Goal: Communication & Community: Answer question/provide support

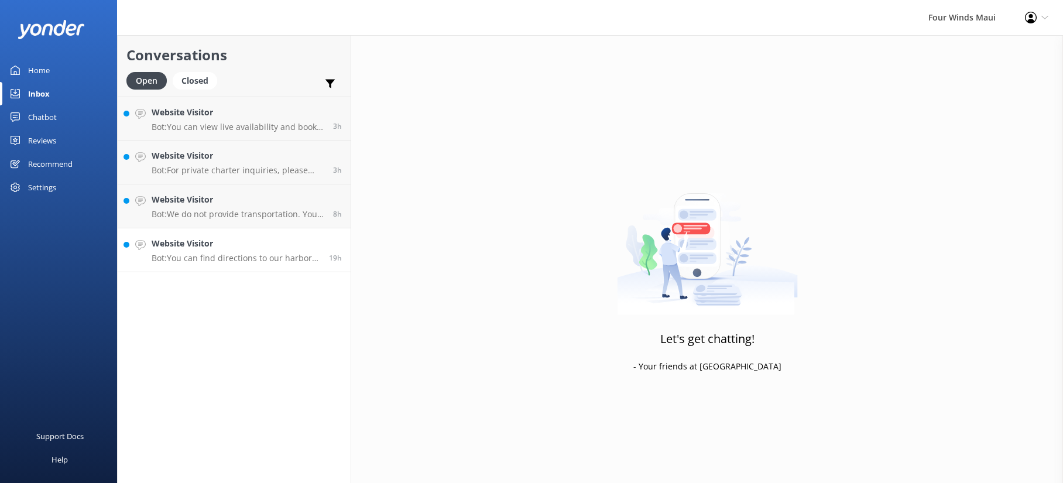
click at [247, 234] on link "Website Visitor Bot: You can find directions to our harbor location at [GEOGRAP…" at bounding box center [234, 250] width 233 height 44
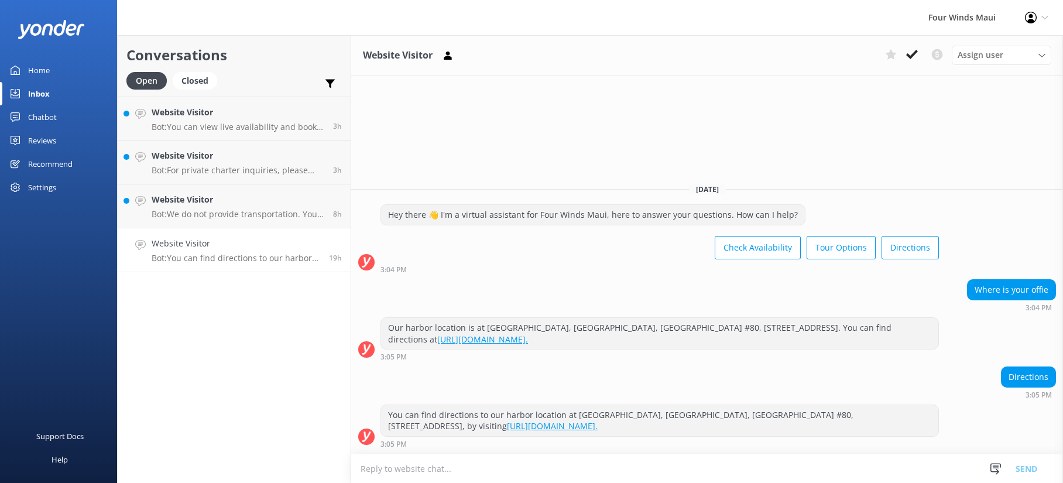
drag, startPoint x: 914, startPoint y: 52, endPoint x: 812, endPoint y: 27, distance: 104.8
click at [913, 51] on icon at bounding box center [912, 55] width 12 height 12
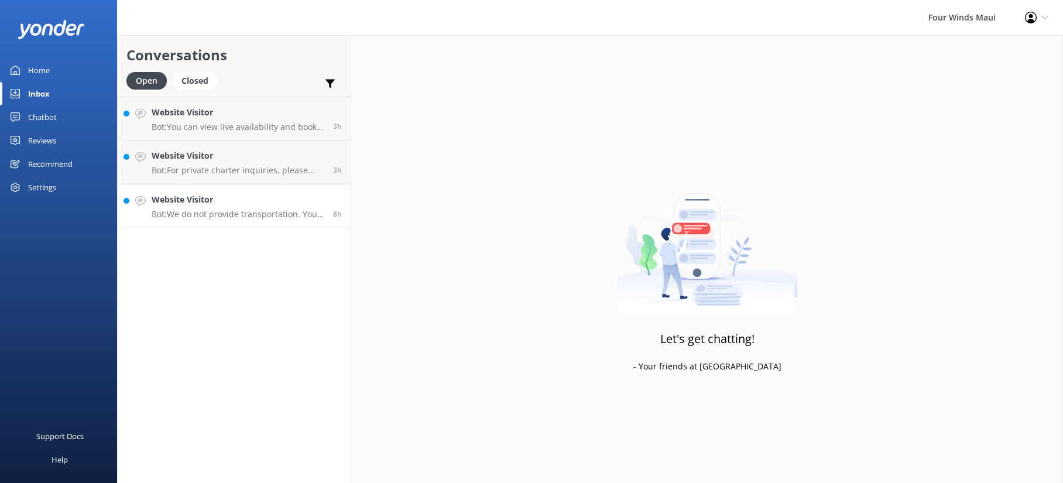
click at [220, 201] on h4 "Website Visitor" at bounding box center [238, 199] width 173 height 13
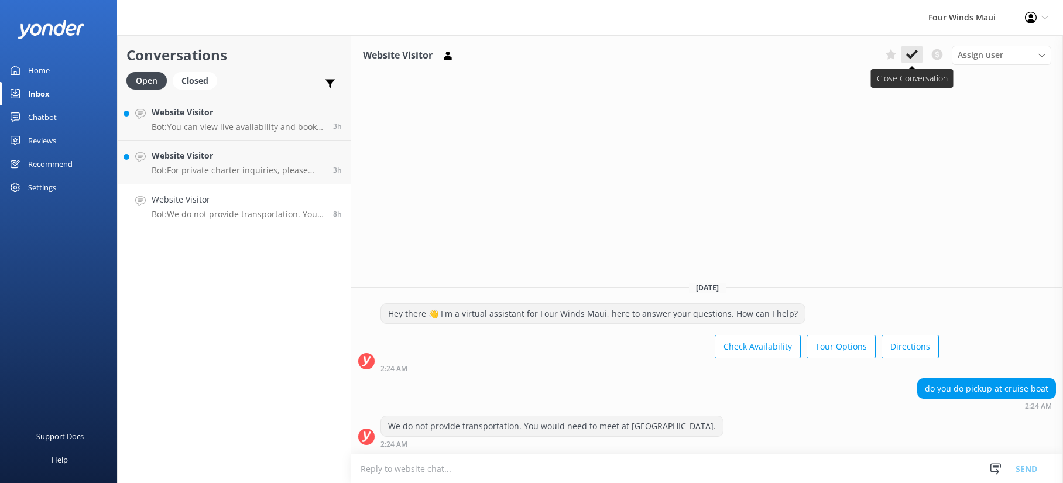
click at [913, 58] on icon at bounding box center [912, 55] width 12 height 12
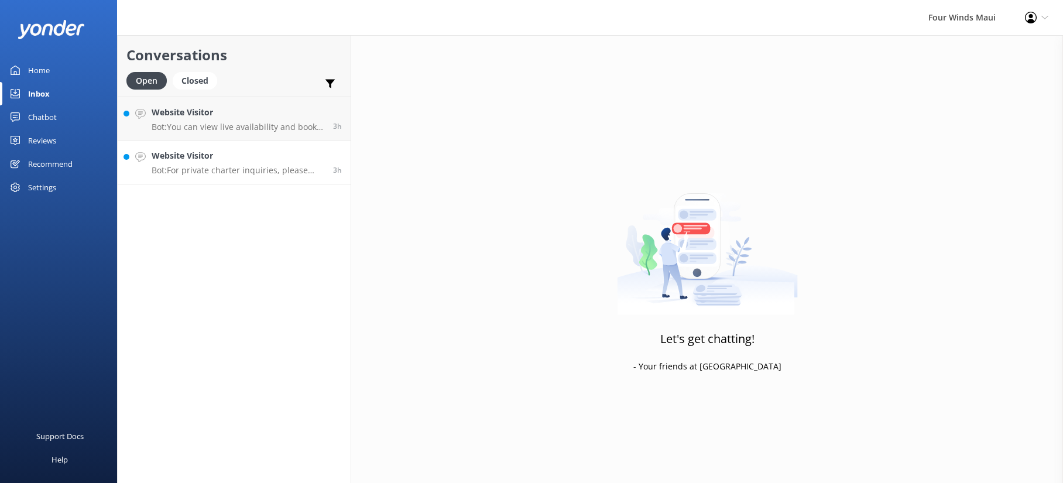
click at [210, 152] on h4 "Website Visitor" at bounding box center [238, 155] width 173 height 13
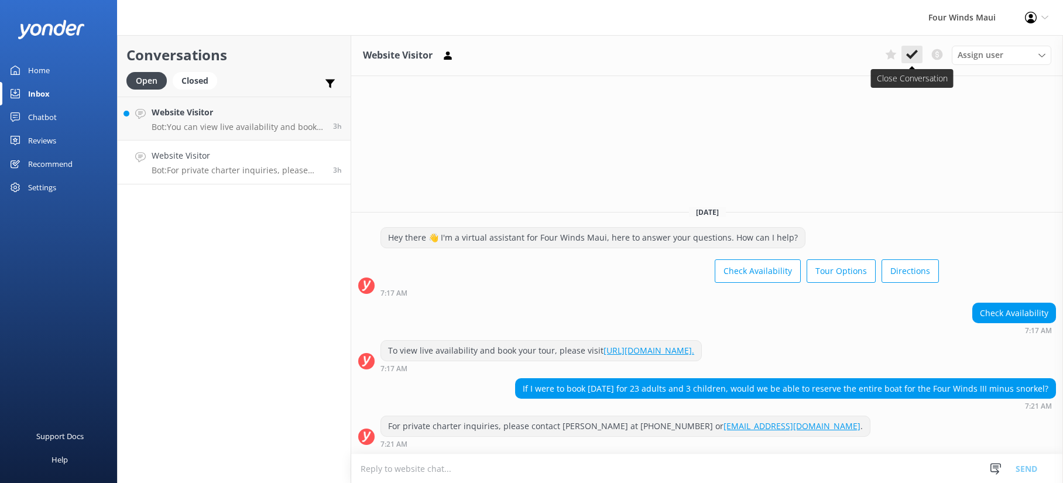
click at [906, 57] on icon at bounding box center [912, 55] width 12 height 12
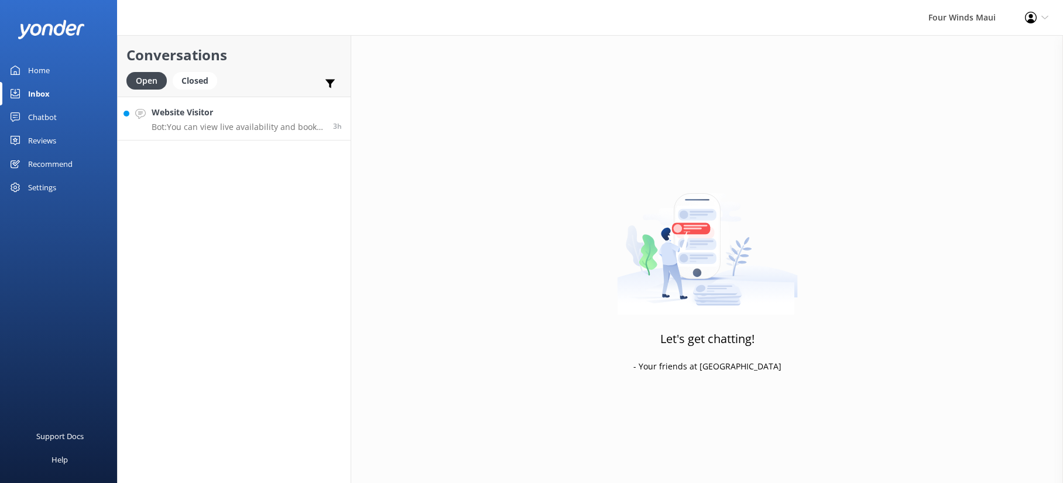
click at [262, 115] on h4 "Website Visitor" at bounding box center [238, 112] width 173 height 13
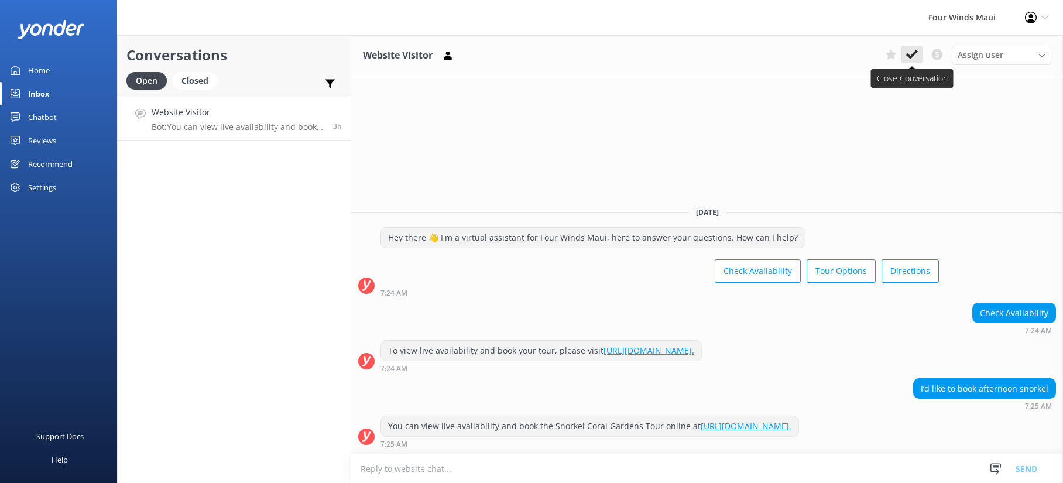
click at [918, 49] on button at bounding box center [912, 55] width 21 height 18
